Goal: Task Accomplishment & Management: Complete application form

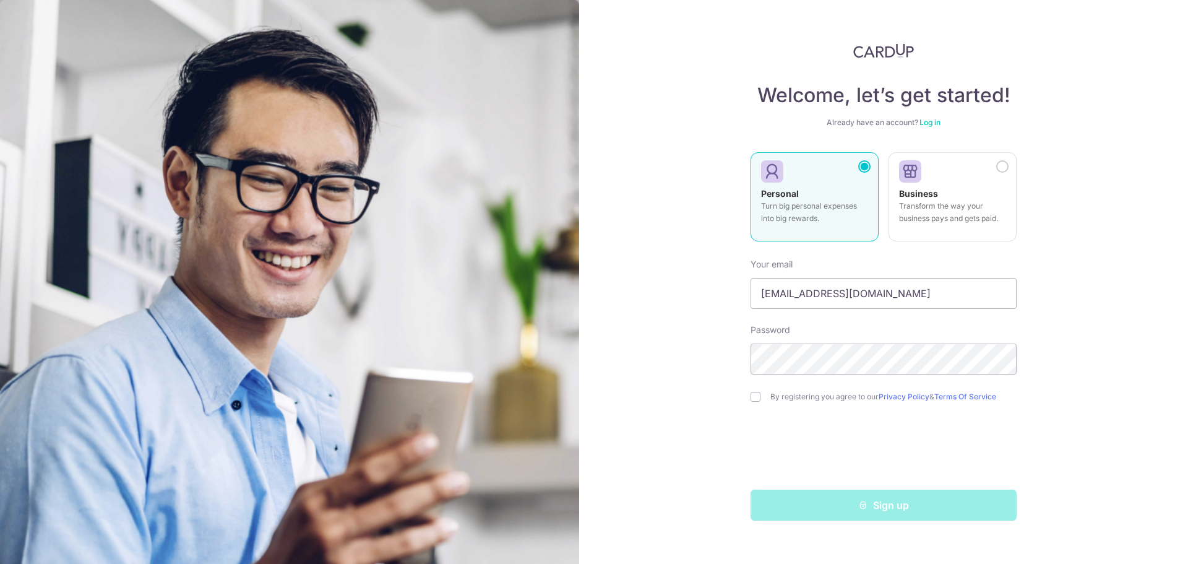
type input "[EMAIL_ADDRESS][DOMAIN_NAME]"
click at [797, 402] on div "By registering you agree to our Privacy Policy & Terms Of Service" at bounding box center [884, 396] width 266 height 15
click at [781, 399] on label "By registering you agree to our Privacy Policy & Terms Of Service" at bounding box center [894, 397] width 246 height 10
click at [758, 397] on input "checkbox" at bounding box center [756, 397] width 10 height 10
checkbox input "true"
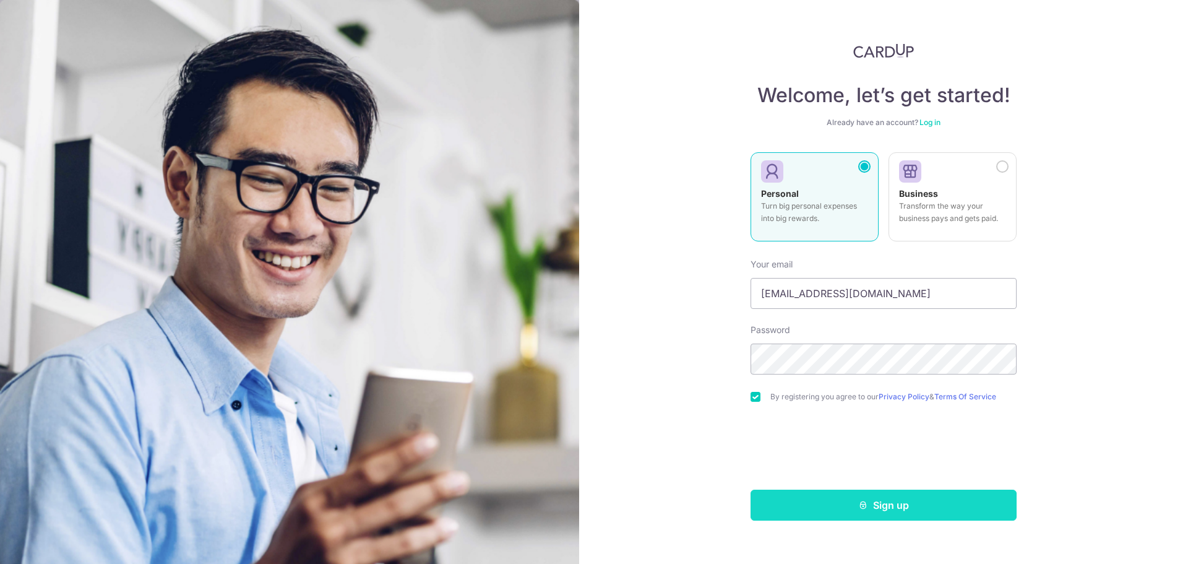
click at [891, 506] on button "Sign up" at bounding box center [884, 505] width 266 height 31
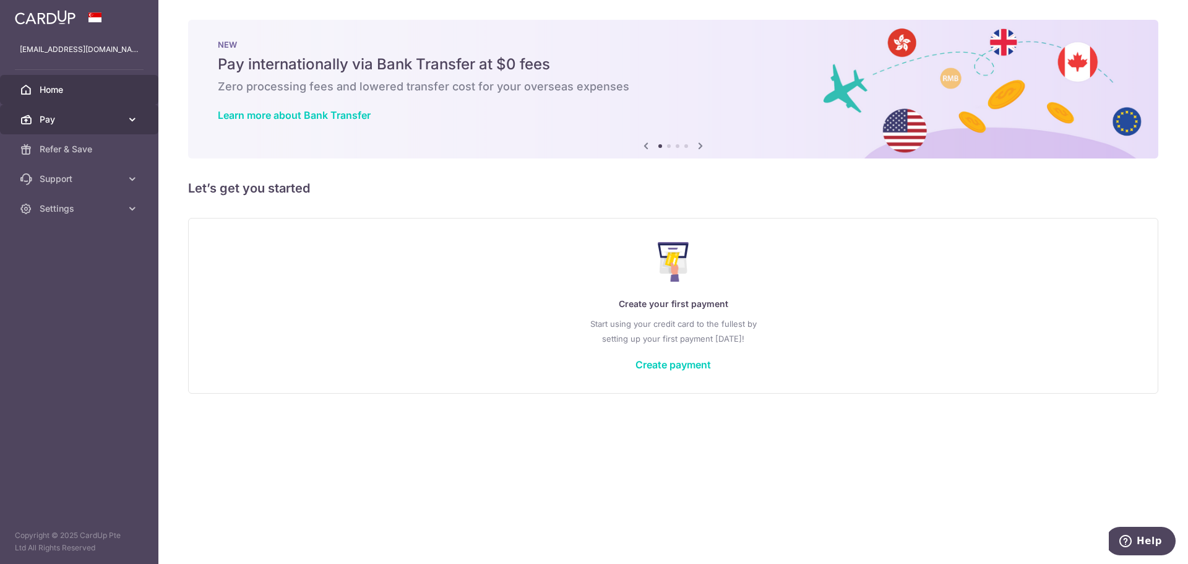
click at [40, 107] on link "Pay" at bounding box center [79, 120] width 158 height 30
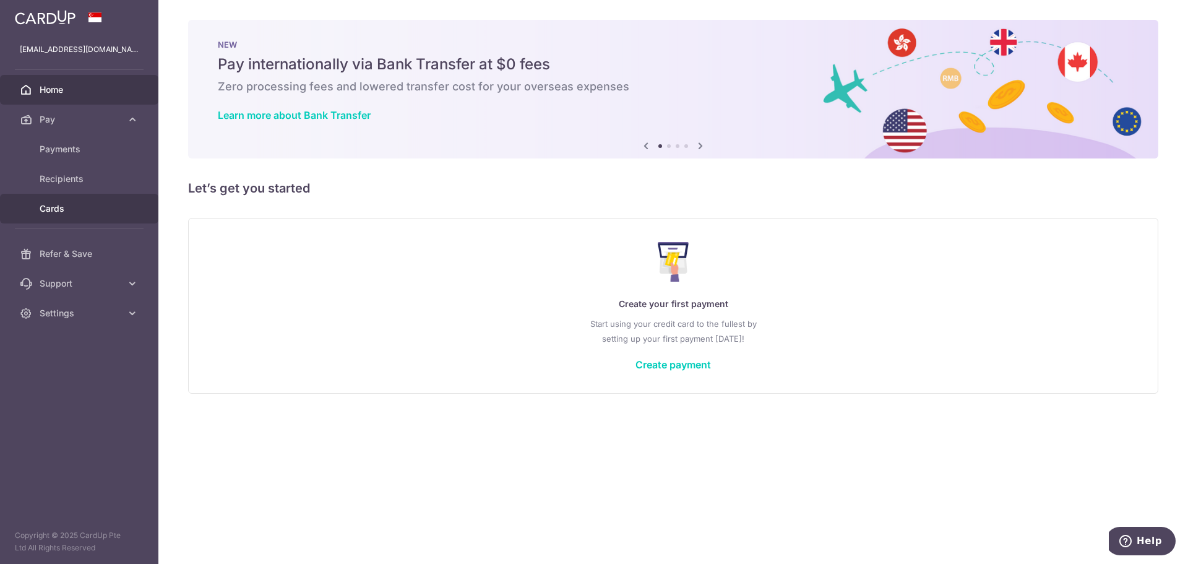
click at [72, 204] on span "Cards" at bounding box center [81, 208] width 82 height 12
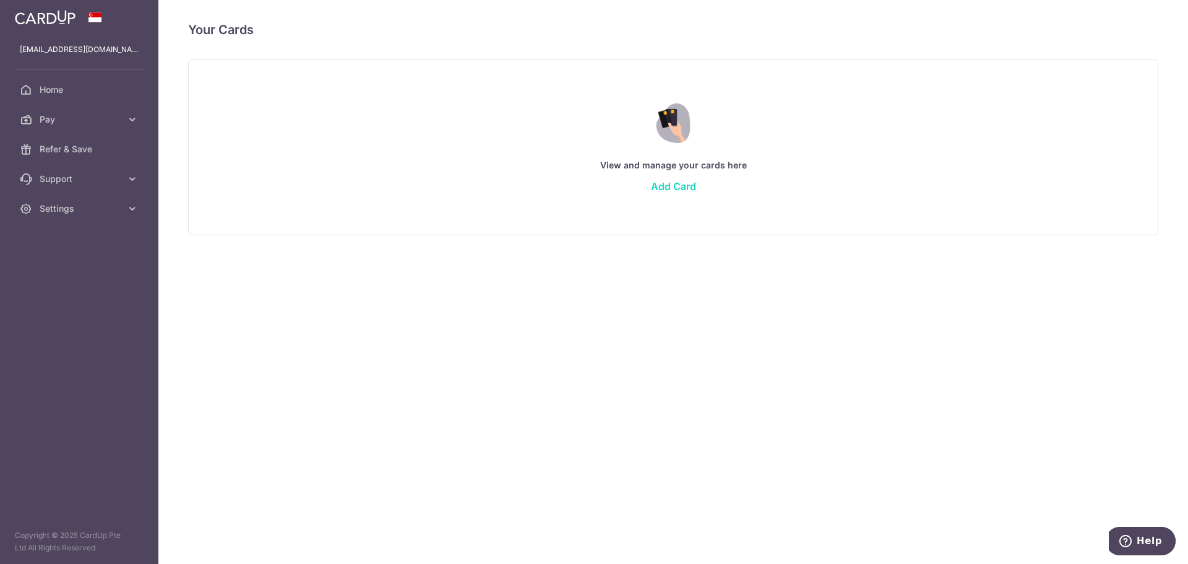
click at [692, 190] on link "Add Card" at bounding box center [673, 186] width 45 height 12
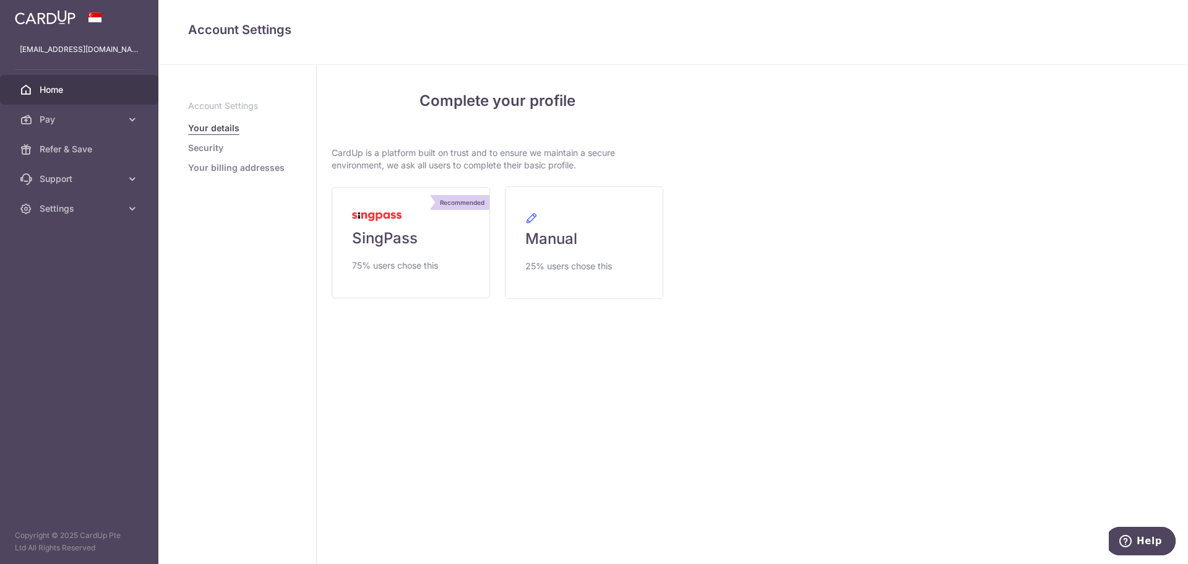
click at [52, 97] on link "Home" at bounding box center [79, 90] width 158 height 30
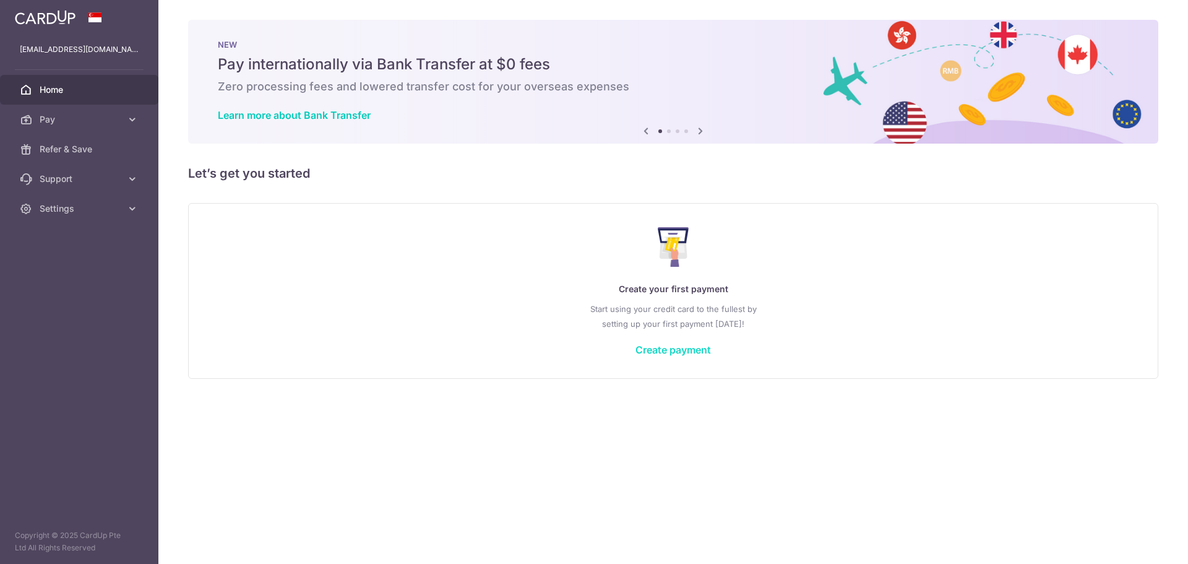
click at [673, 350] on link "Create payment" at bounding box center [674, 350] width 76 height 12
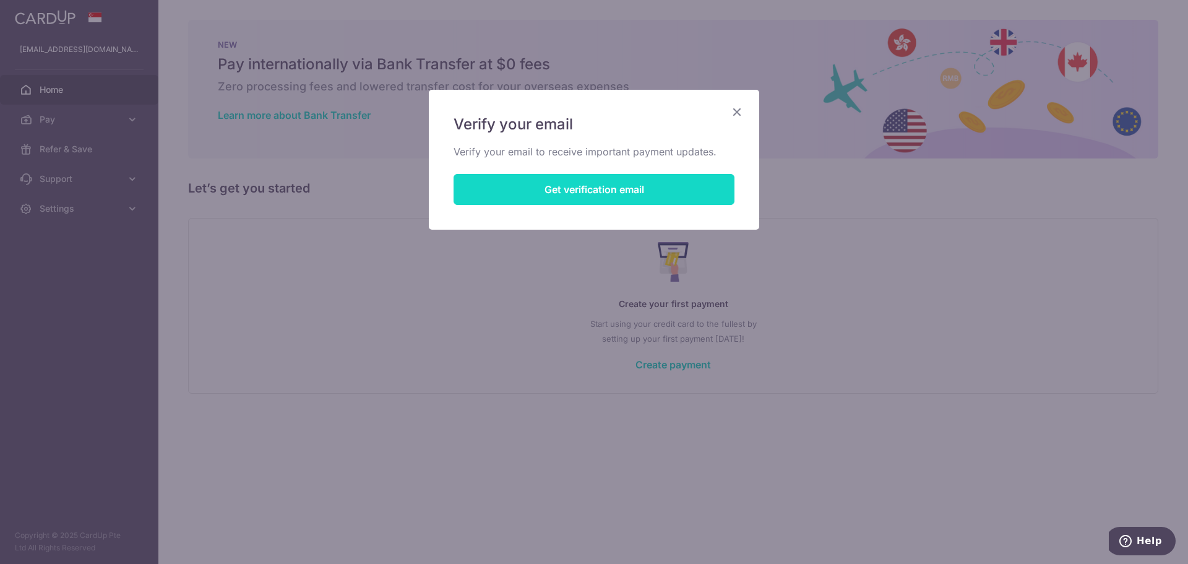
click at [580, 196] on button "Get verification email" at bounding box center [594, 189] width 281 height 31
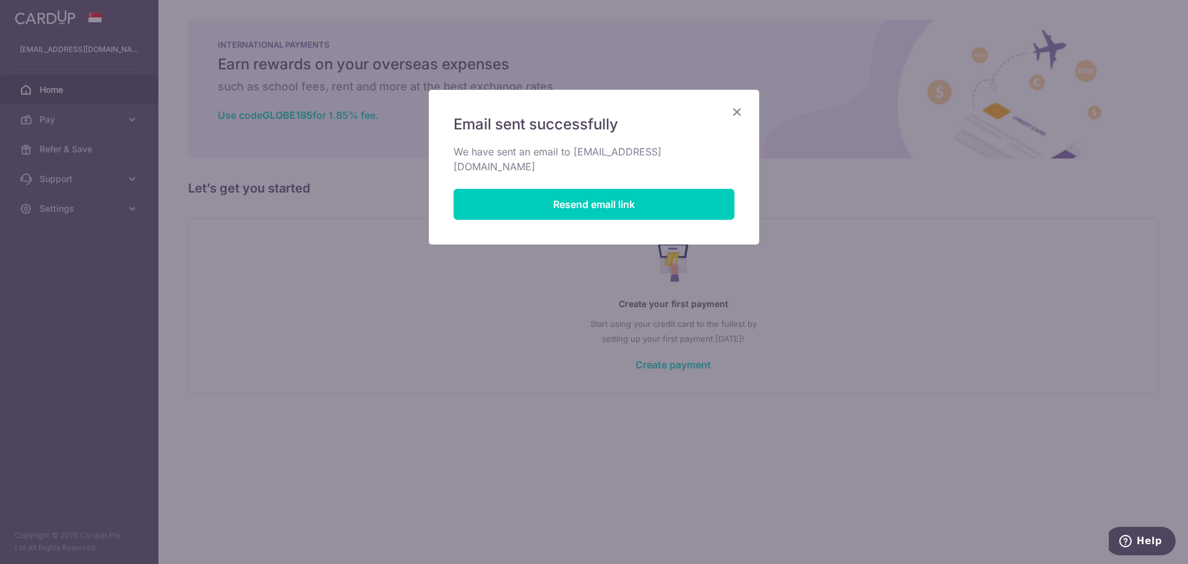
click at [741, 103] on div "Email sent successfully We have sent an email to geexflip@gmail.com Resend emai…" at bounding box center [594, 167] width 331 height 155
click at [735, 115] on icon "Close" at bounding box center [737, 111] width 15 height 15
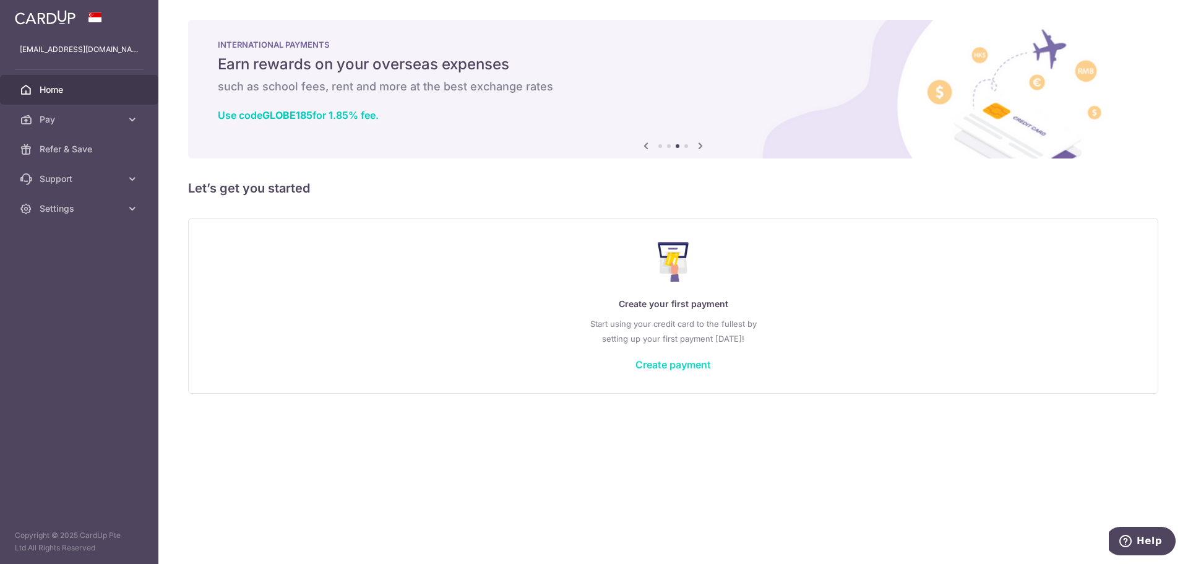
click at [677, 361] on link "Create payment" at bounding box center [674, 364] width 76 height 12
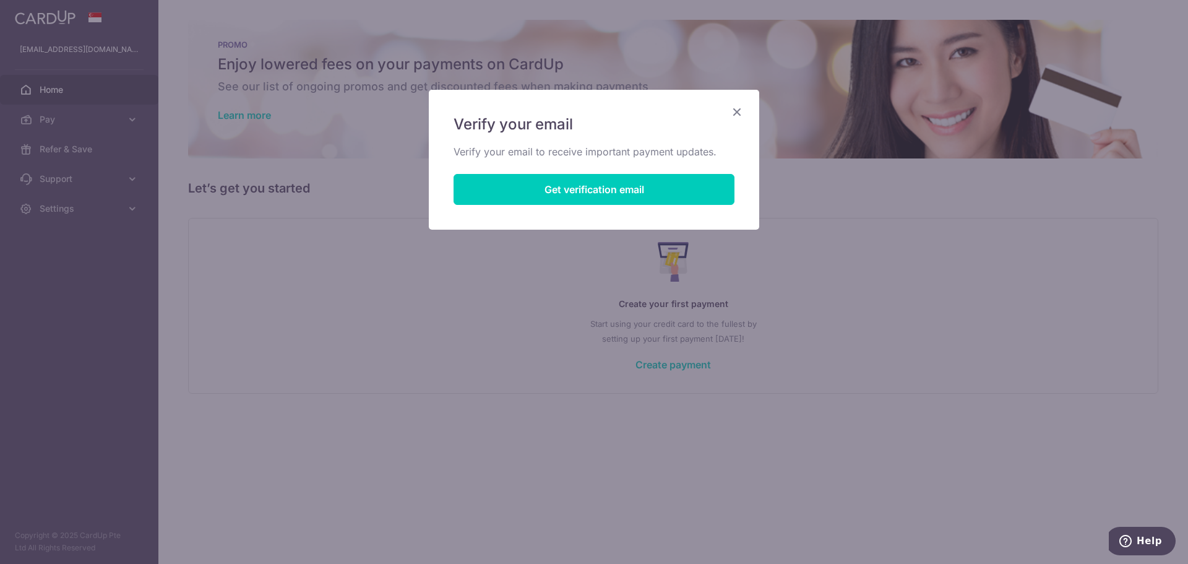
click at [738, 111] on icon "Close" at bounding box center [737, 111] width 15 height 15
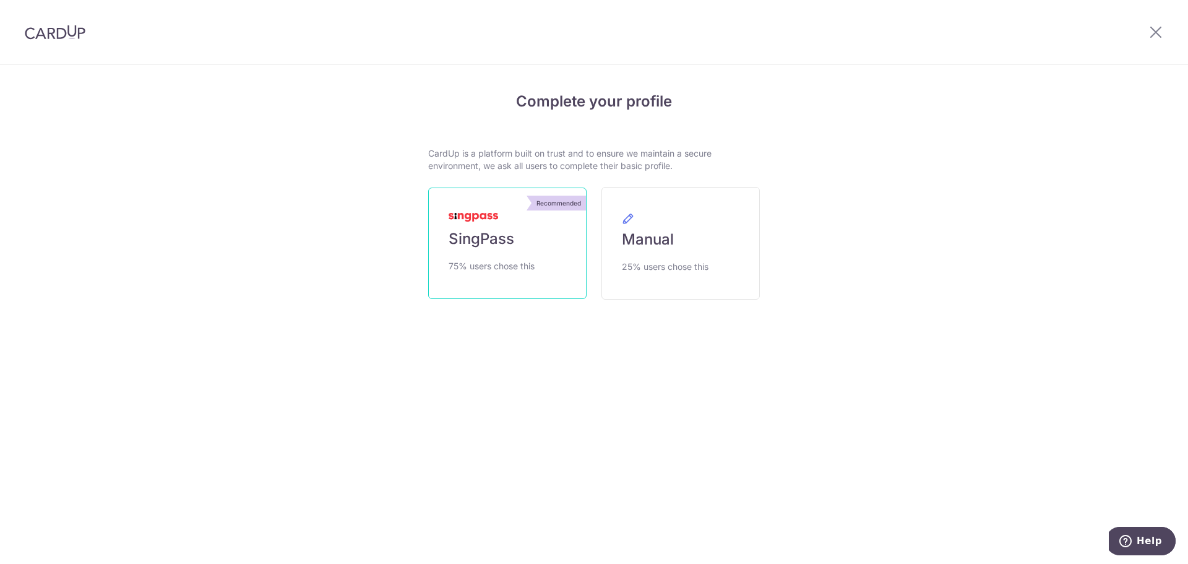
click at [500, 260] on span "75% users chose this" at bounding box center [492, 266] width 86 height 15
